Goal: Task Accomplishment & Management: Manage account settings

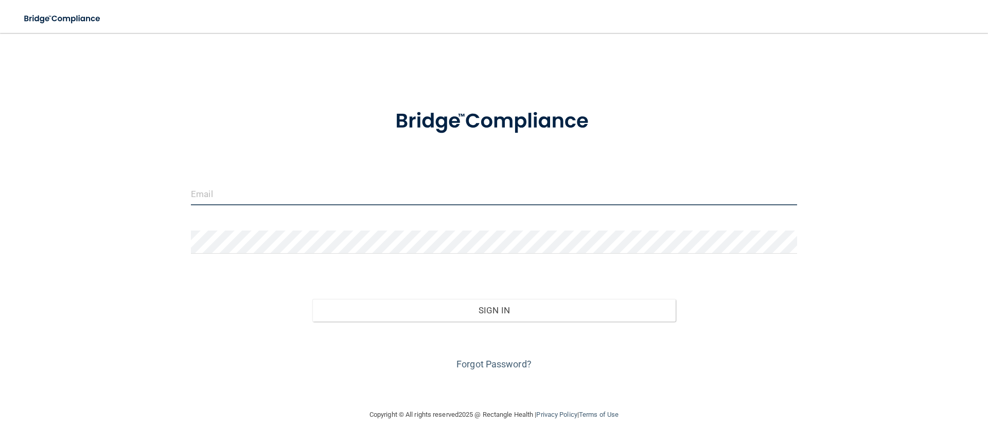
click at [276, 193] on input "email" at bounding box center [494, 193] width 606 height 23
type input "[EMAIL_ADDRESS][DOMAIN_NAME]"
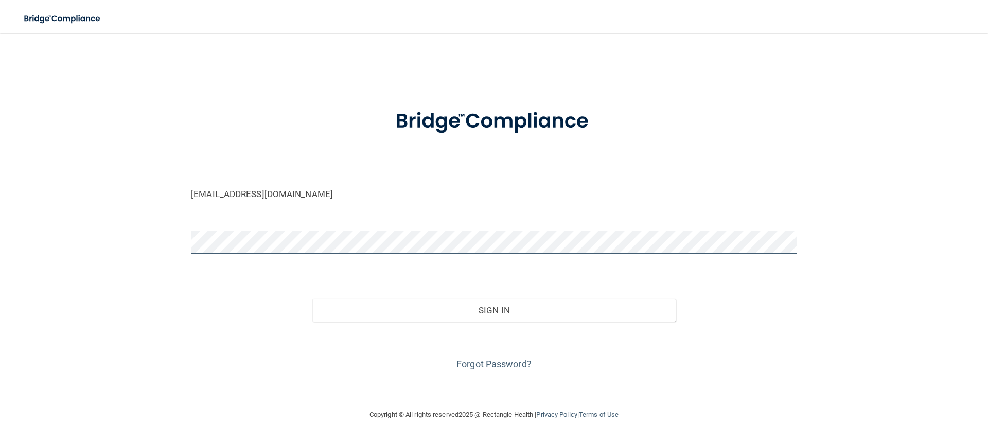
click at [312, 299] on button "Sign In" at bounding box center [494, 310] width 364 height 23
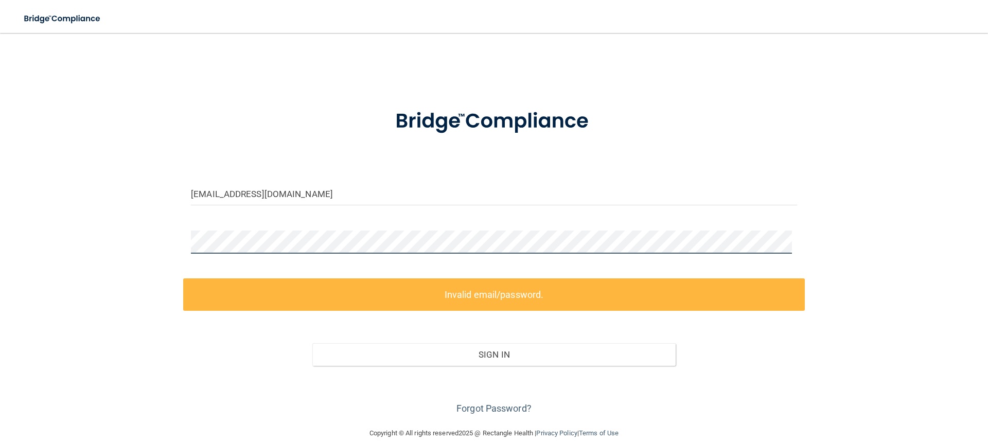
click at [0, 205] on main "[EMAIL_ADDRESS][DOMAIN_NAME] Invalid email/password. You don't have permission …" at bounding box center [494, 237] width 988 height 409
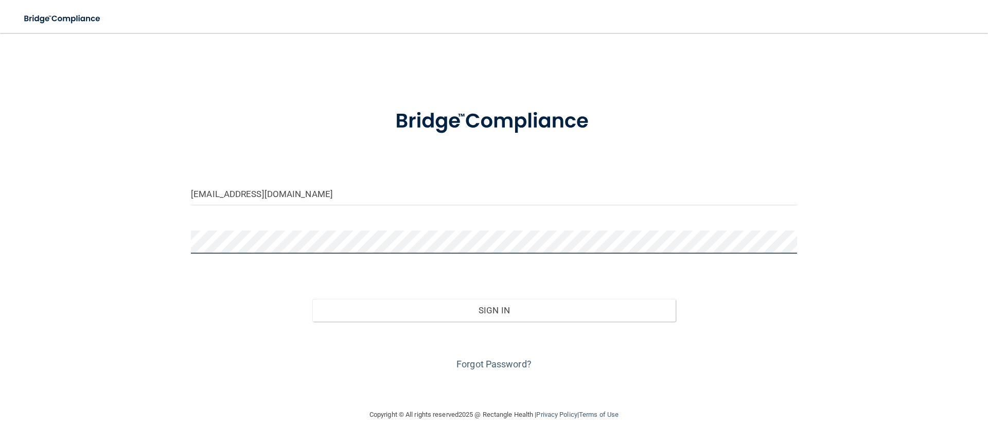
click at [312, 299] on button "Sign In" at bounding box center [494, 310] width 364 height 23
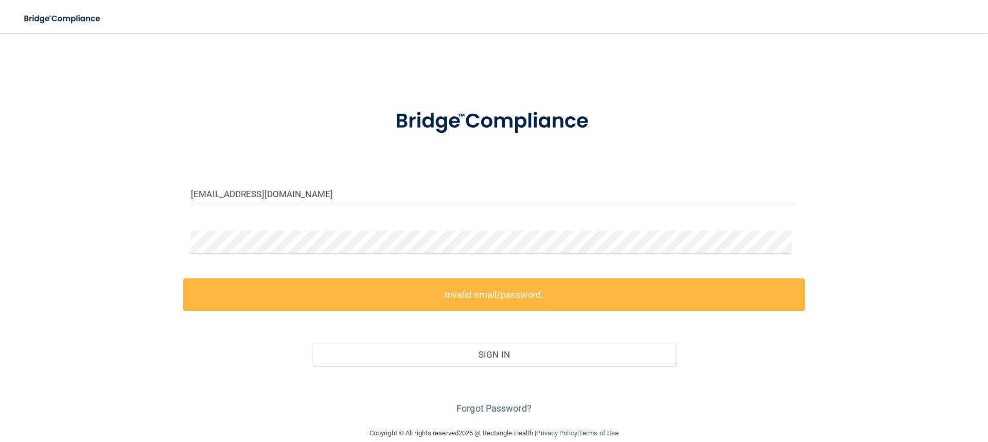
click at [272, 228] on form "[EMAIL_ADDRESS][DOMAIN_NAME] Invalid email/password. You don't have permission …" at bounding box center [494, 256] width 606 height 322
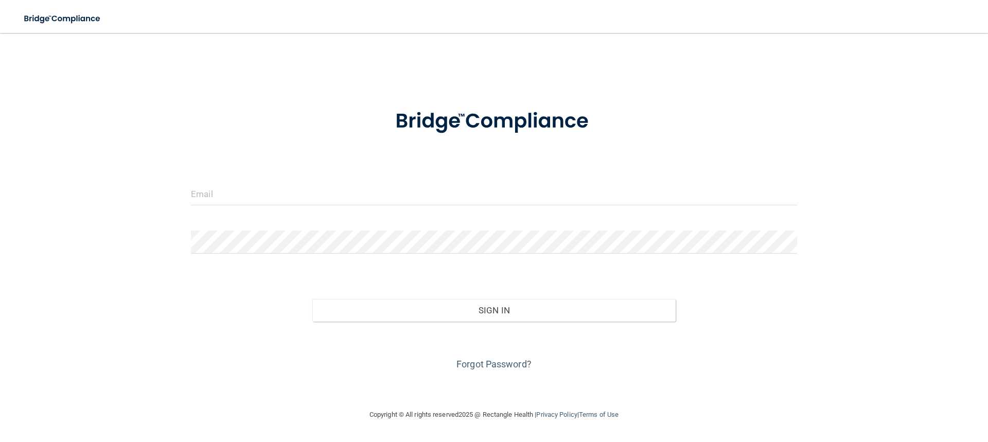
click at [879, 181] on div "Invalid email/password. You don't have permission to access that page. Sign In …" at bounding box center [494, 220] width 947 height 355
click at [384, 172] on form "Invalid email/password. You don't have permission to access that page. Sign In …" at bounding box center [494, 234] width 606 height 278
click at [381, 178] on form "Invalid email/password. You don't have permission to access that page. Sign In …" at bounding box center [494, 234] width 606 height 278
click at [374, 189] on input "email" at bounding box center [494, 193] width 606 height 23
type input "[EMAIL_ADDRESS][DOMAIN_NAME]"
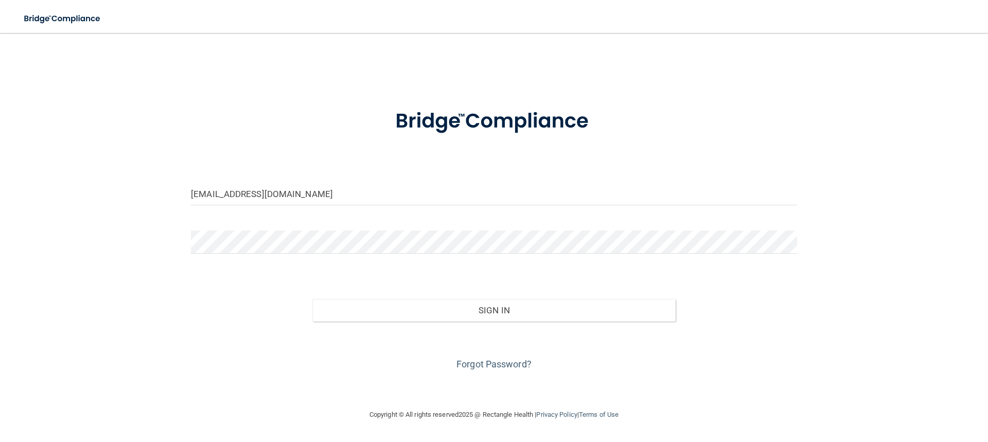
click at [318, 228] on form "[EMAIL_ADDRESS][DOMAIN_NAME] Invalid email/password. You don't have permission …" at bounding box center [494, 234] width 606 height 278
click at [312, 299] on button "Sign In" at bounding box center [494, 310] width 364 height 23
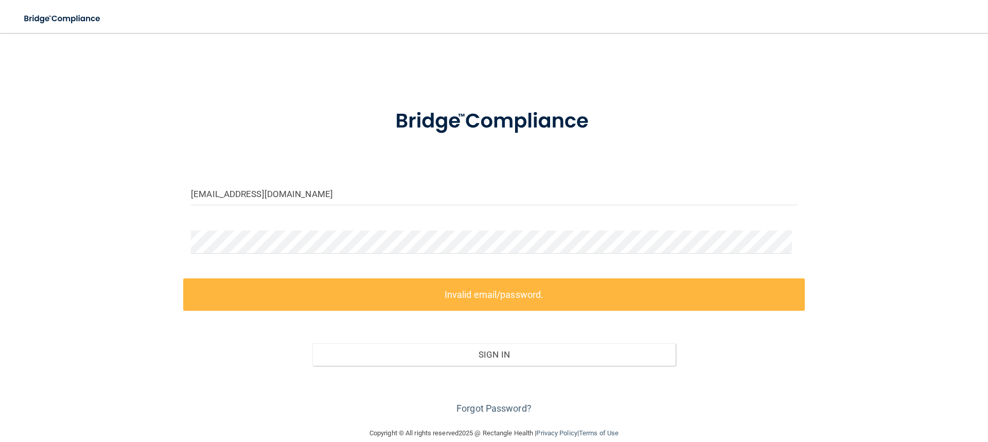
click at [677, 352] on div "Sign In" at bounding box center [494, 344] width 622 height 43
click at [89, 3] on link at bounding box center [90, 18] width 150 height 37
click at [17, 221] on main "[EMAIL_ADDRESS][DOMAIN_NAME] Invalid email/password. You don't have permission …" at bounding box center [494, 237] width 988 height 409
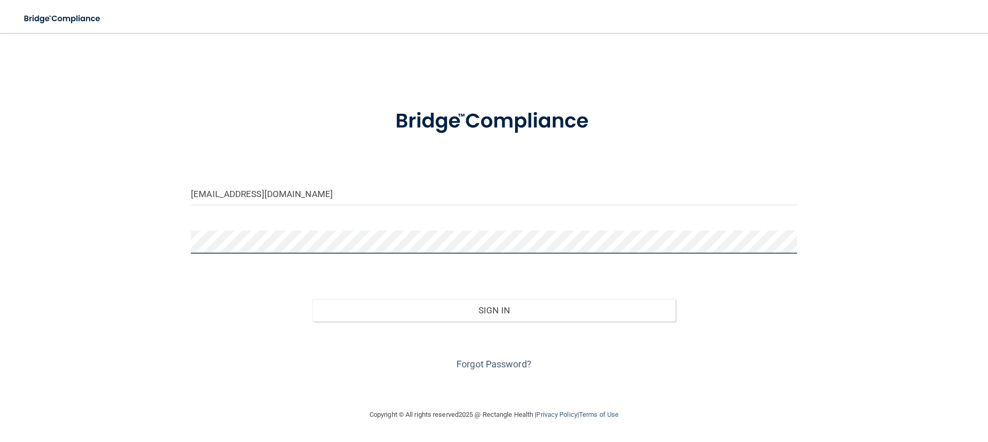
click at [312, 299] on button "Sign In" at bounding box center [494, 310] width 364 height 23
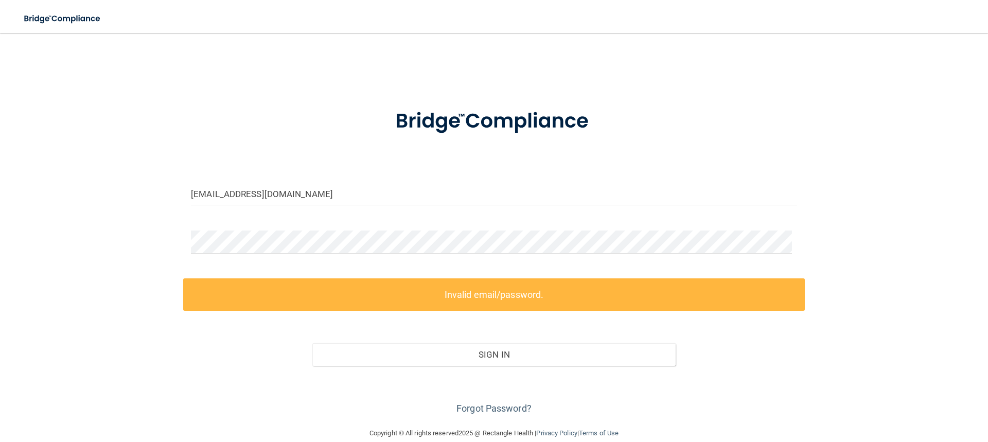
click at [397, 222] on form "[EMAIL_ADDRESS][DOMAIN_NAME] Invalid email/password. You don't have permission …" at bounding box center [494, 256] width 606 height 322
drag, startPoint x: 629, startPoint y: 162, endPoint x: 612, endPoint y: 154, distance: 18.7
click at [620, 157] on form "[EMAIL_ADDRESS][DOMAIN_NAME] Invalid email/password. You don't have permission …" at bounding box center [494, 256] width 606 height 322
click at [371, 221] on form "[EMAIL_ADDRESS][DOMAIN_NAME] Invalid email/password. You don't have permission …" at bounding box center [494, 256] width 606 height 322
click at [589, 279] on label "Invalid email/password." at bounding box center [494, 294] width 622 height 32
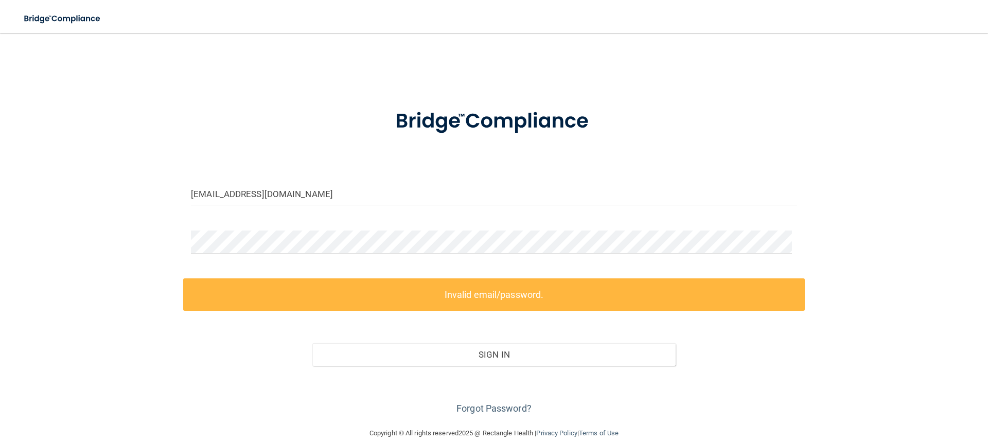
click at [585, 284] on label "Invalid email/password." at bounding box center [494, 294] width 622 height 32
click at [392, 107] on img at bounding box center [494, 122] width 240 height 54
click at [479, 408] on link "Forgot Password?" at bounding box center [493, 408] width 75 height 11
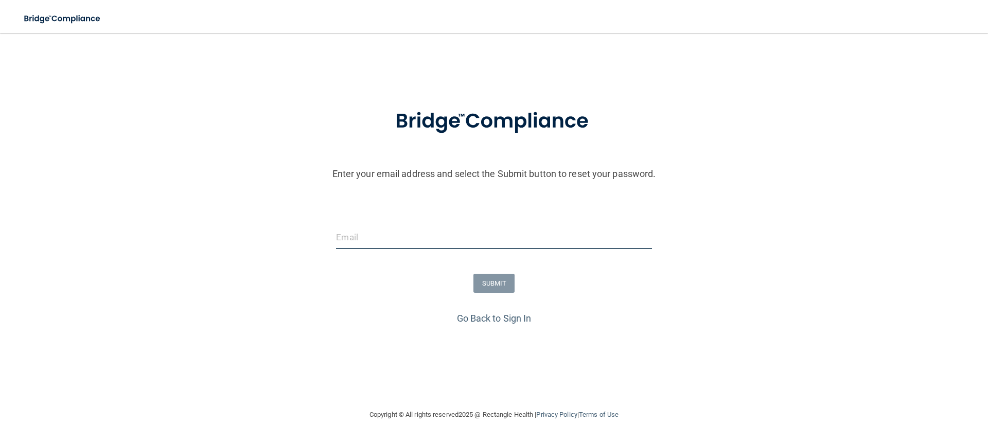
click at [381, 237] on input "email" at bounding box center [493, 237] width 315 height 23
type input "[EMAIL_ADDRESS][DOMAIN_NAME]"
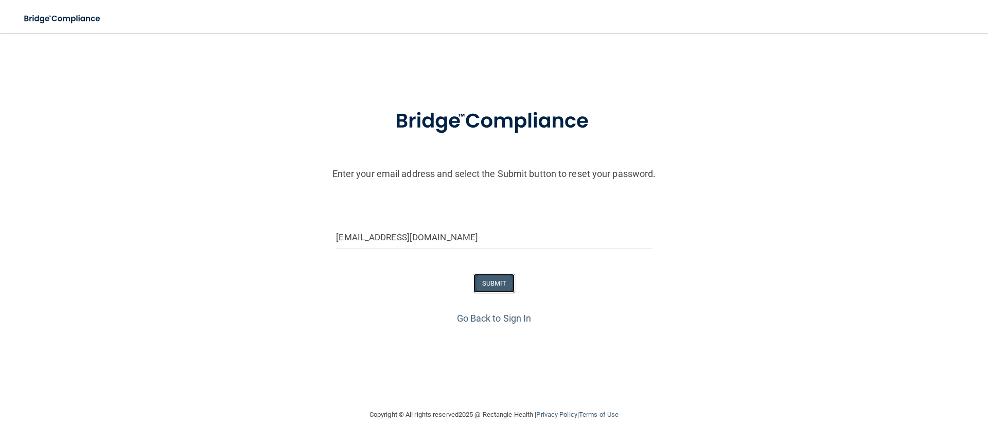
click at [501, 284] on button "SUBMIT" at bounding box center [494, 283] width 42 height 19
